Goal: Information Seeking & Learning: Learn about a topic

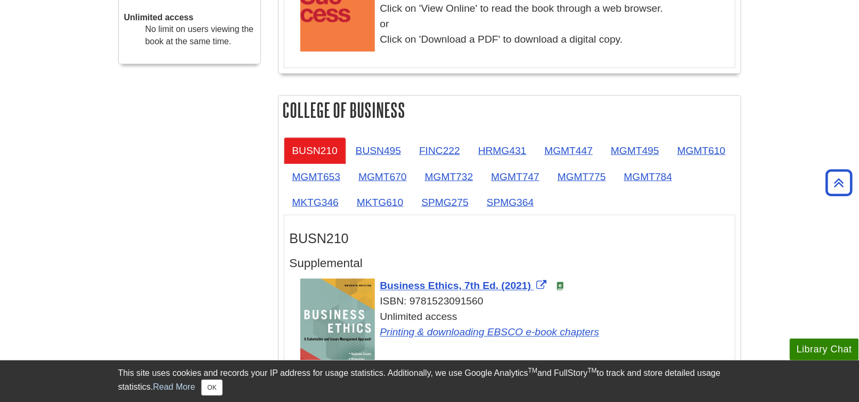
scroll to position [586, 0]
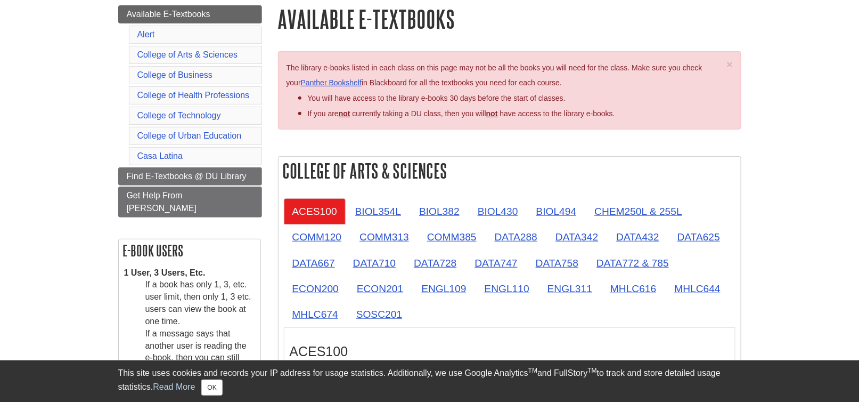
scroll to position [160, 0]
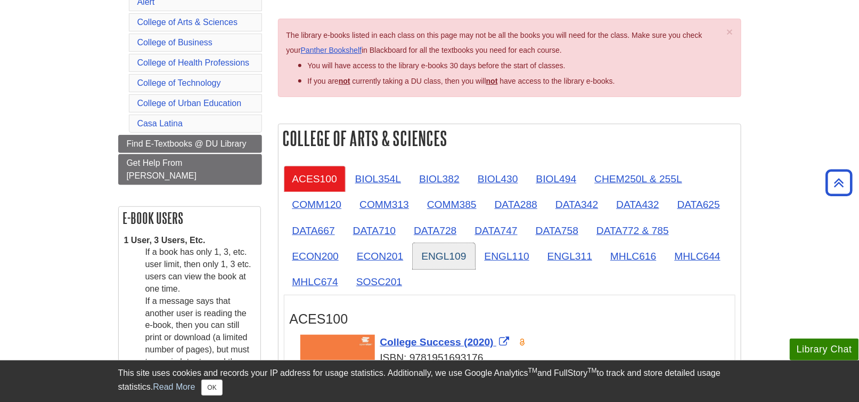
click at [461, 252] on link "ENGL109" at bounding box center [444, 256] width 62 height 26
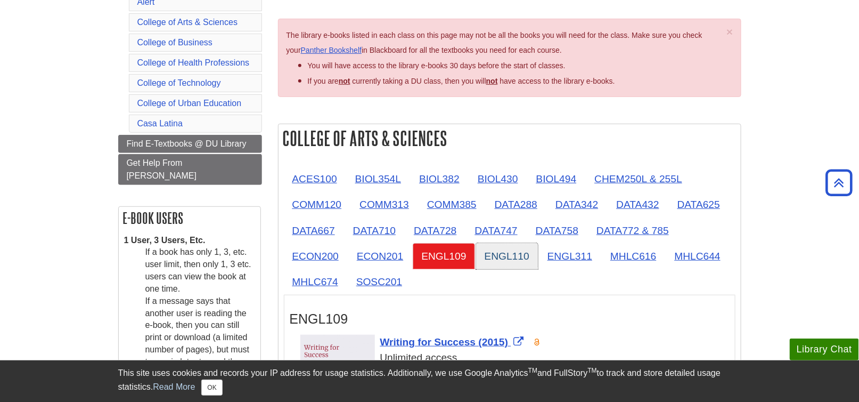
click at [508, 252] on link "ENGL110" at bounding box center [507, 256] width 62 height 26
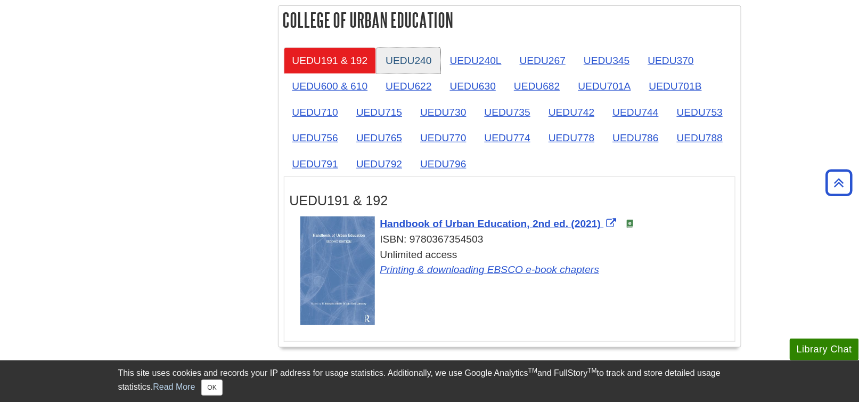
scroll to position [2024, 0]
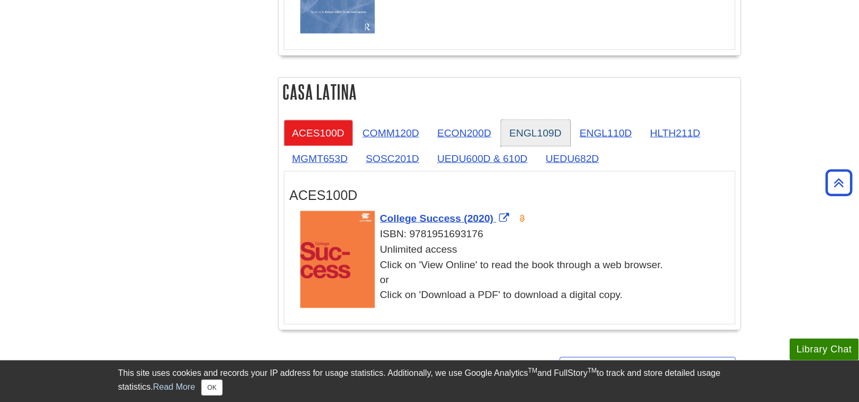
click at [541, 124] on link "ENGL109D" at bounding box center [535, 133] width 69 height 26
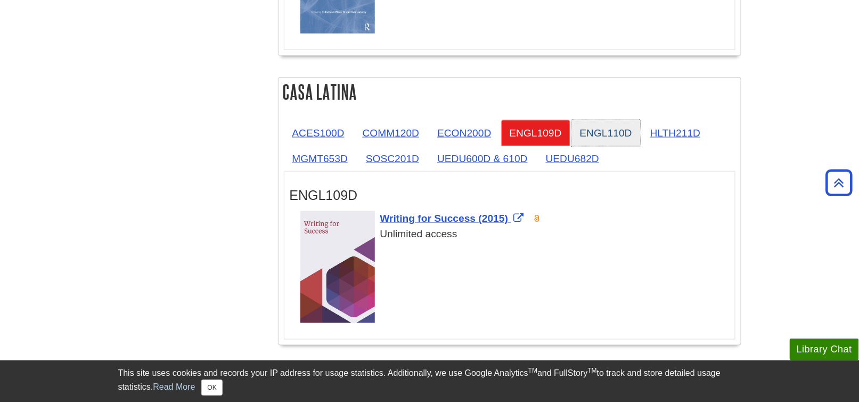
click at [595, 128] on link "ENGL110D" at bounding box center [606, 133] width 69 height 26
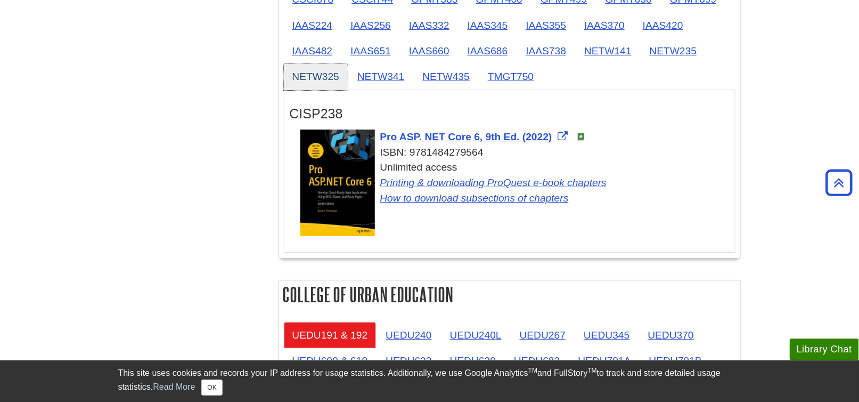
scroll to position [1438, 0]
